Goal: Navigation & Orientation: Find specific page/section

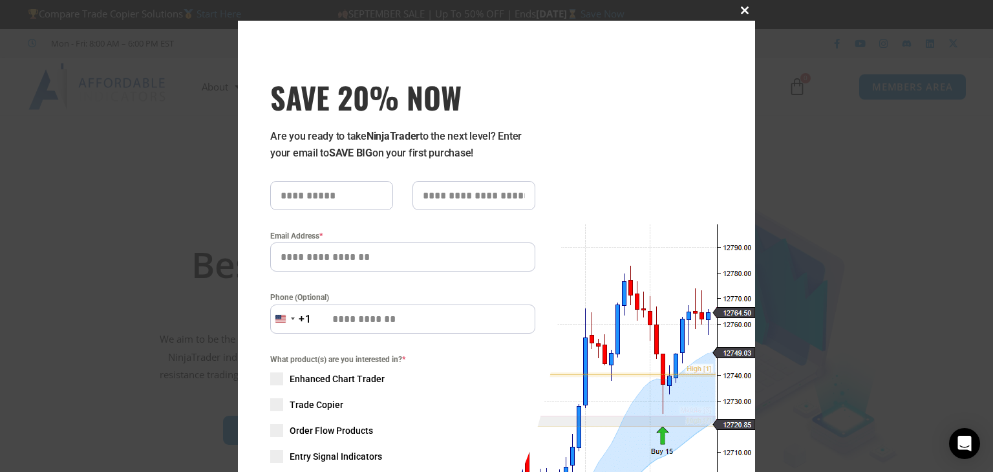
click at [736, 10] on span "SAVE 20% NOW popup" at bounding box center [744, 10] width 21 height 8
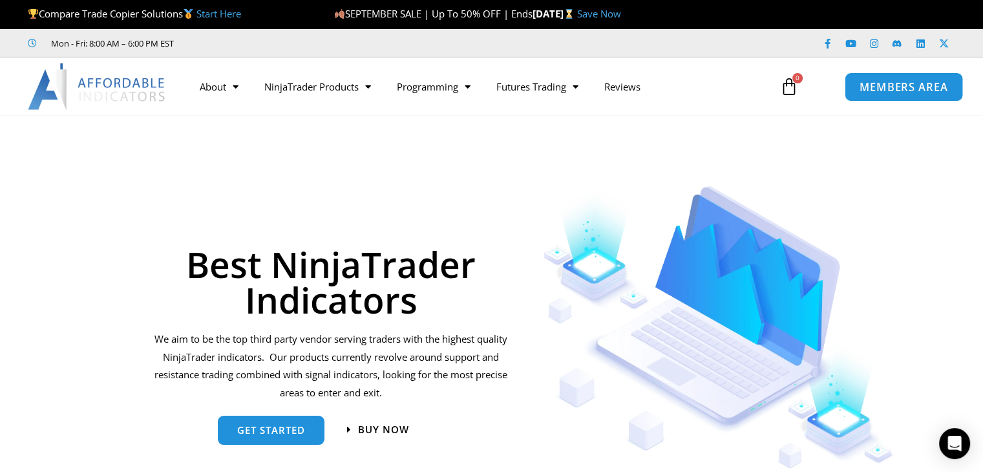
click at [892, 89] on span "MEMBERS AREA" at bounding box center [904, 86] width 89 height 11
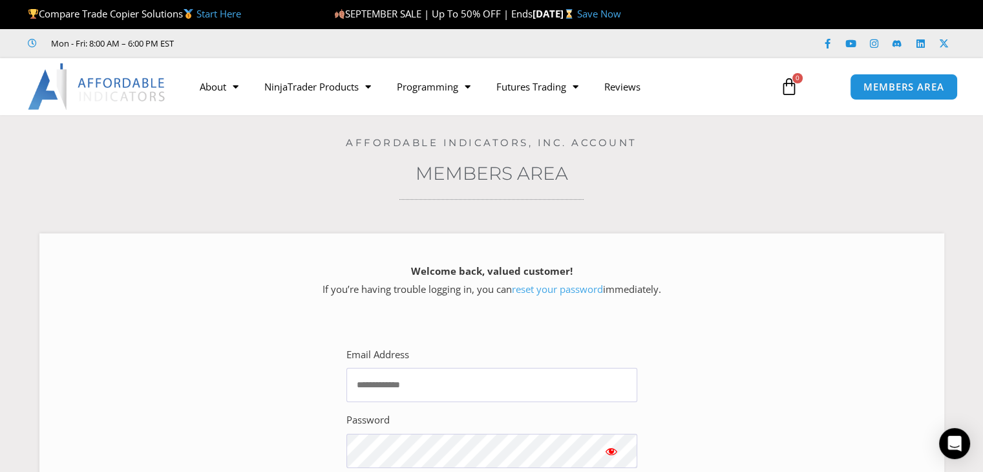
click at [698, 148] on h4 "Affordable Indicators, Inc. Account" at bounding box center [491, 143] width 919 height 12
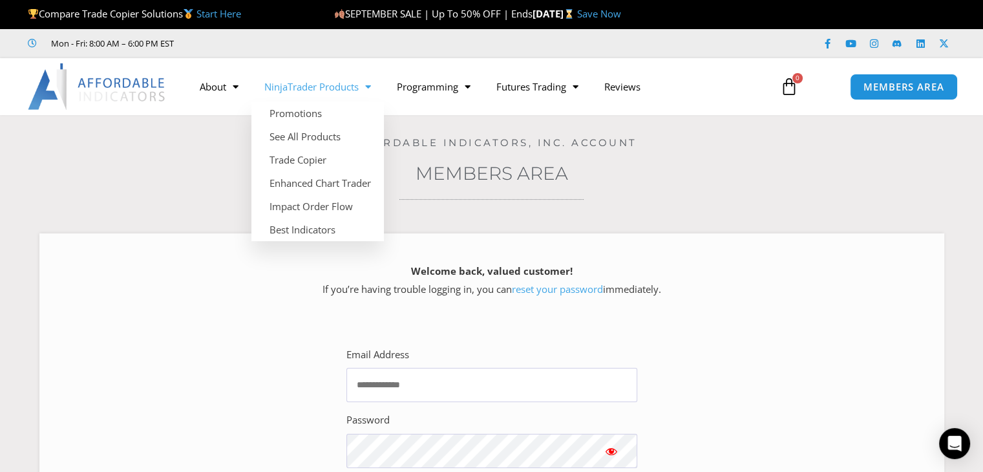
click at [310, 90] on link "NinjaTrader Products" at bounding box center [318, 87] width 133 height 30
